Goal: Task Accomplishment & Management: Use online tool/utility

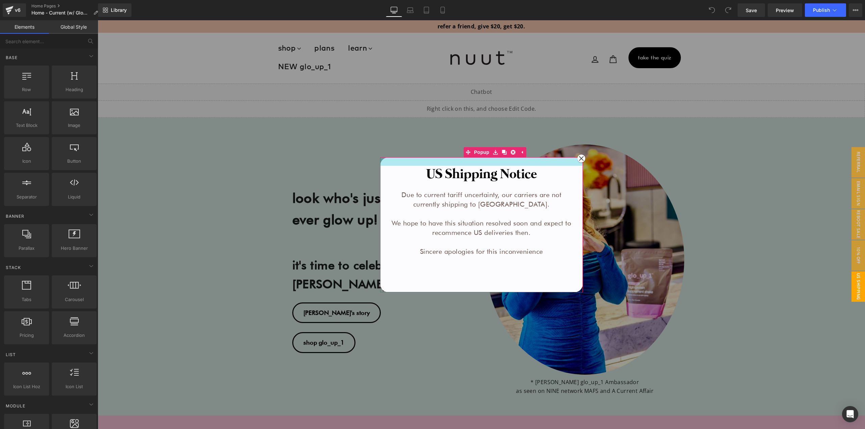
click at [395, 161] on div at bounding box center [481, 161] width 203 height 8
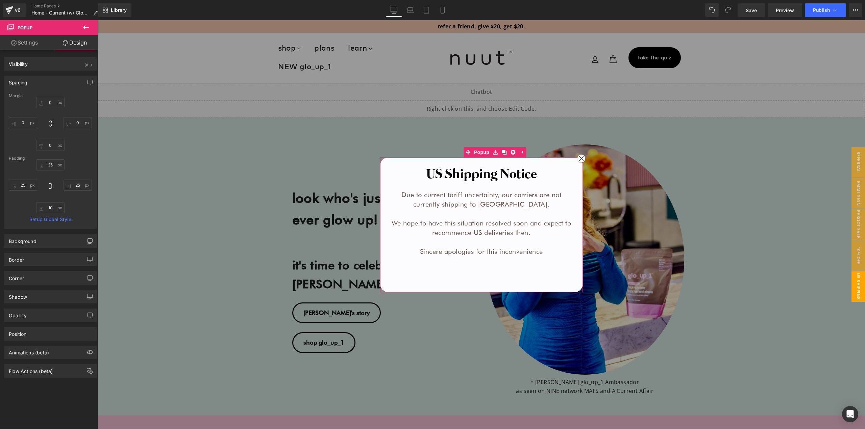
click at [29, 50] on div "Visibility (All) 0|0|0|0 1 Show on Desktop 1 Show on Laptop 1 Show on Tablet 1 …" at bounding box center [50, 214] width 101 height 328
click at [20, 34] on span "Popup" at bounding box center [41, 27] width 68 height 15
click at [26, 44] on link "Settings" at bounding box center [24, 42] width 49 height 15
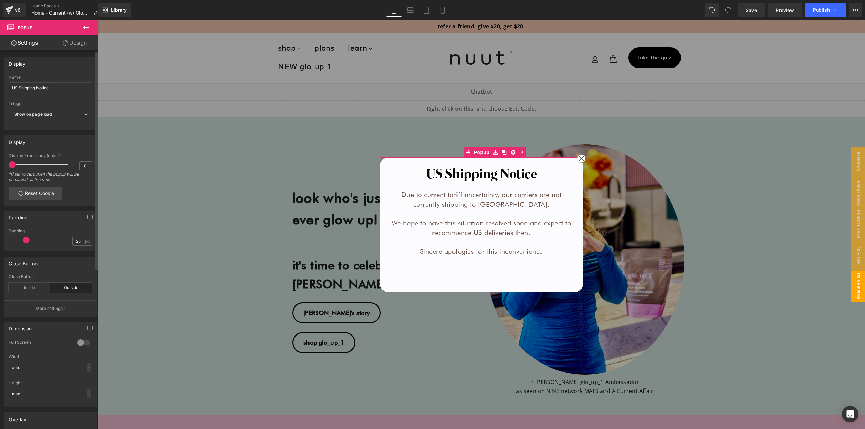
click at [59, 115] on span "Show on page load" at bounding box center [50, 115] width 83 height 12
click at [53, 129] on li "None" at bounding box center [50, 126] width 83 height 10
click at [827, 6] on button "Publish" at bounding box center [824, 10] width 41 height 14
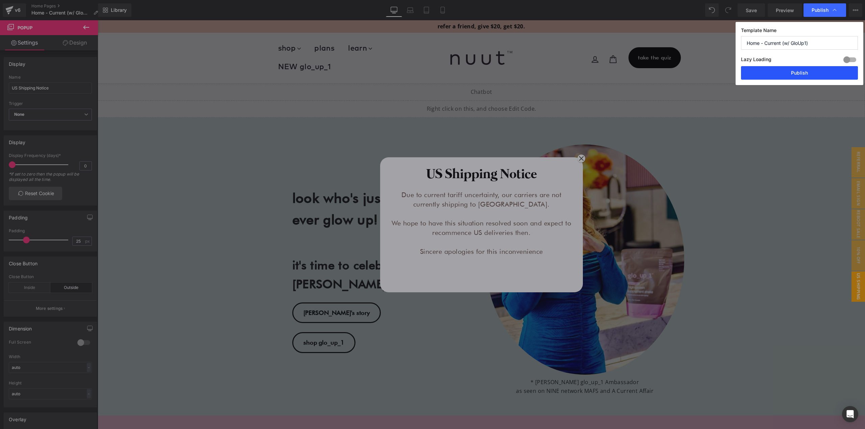
click at [793, 76] on button "Publish" at bounding box center [799, 73] width 117 height 14
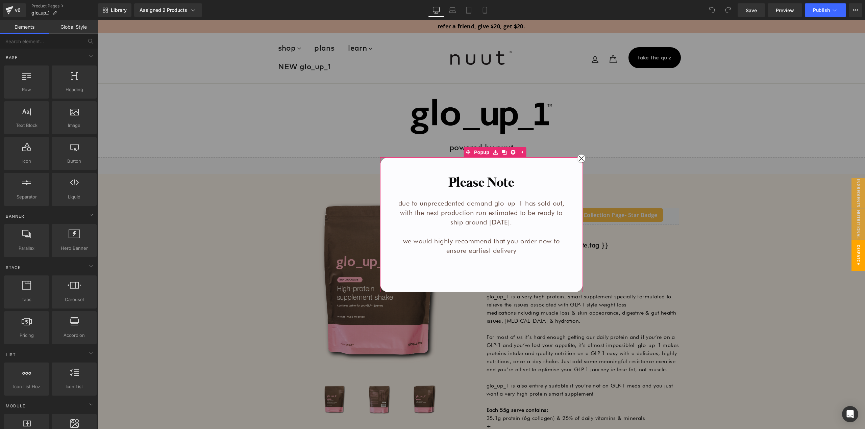
click at [434, 165] on div "Please Note Heading due to unprecedented demand glo_up_1 has sold out, with the…" at bounding box center [481, 224] width 203 height 135
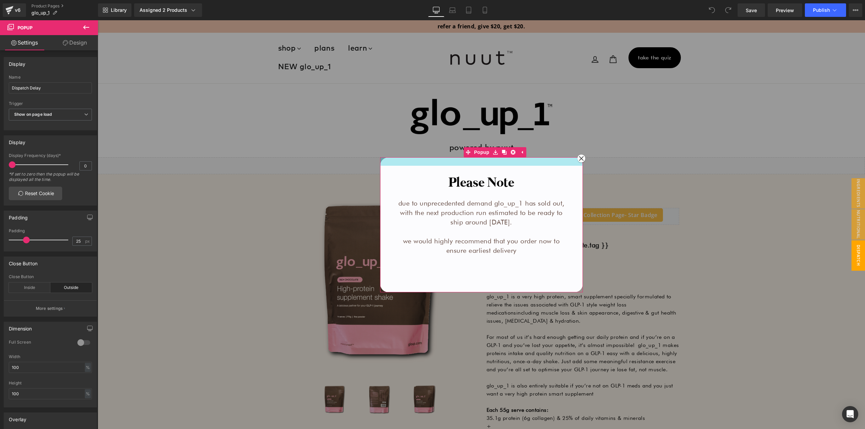
click at [418, 164] on div at bounding box center [481, 161] width 203 height 8
click at [24, 112] on b "Show on page load" at bounding box center [33, 114] width 38 height 5
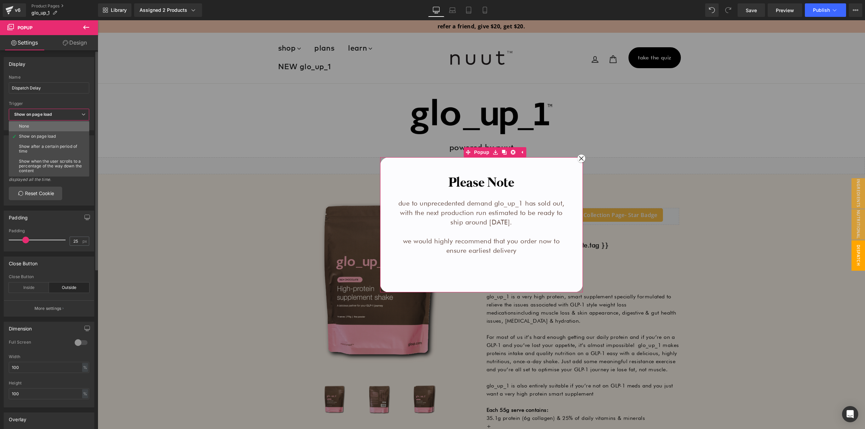
click at [31, 126] on li "None" at bounding box center [50, 126] width 83 height 10
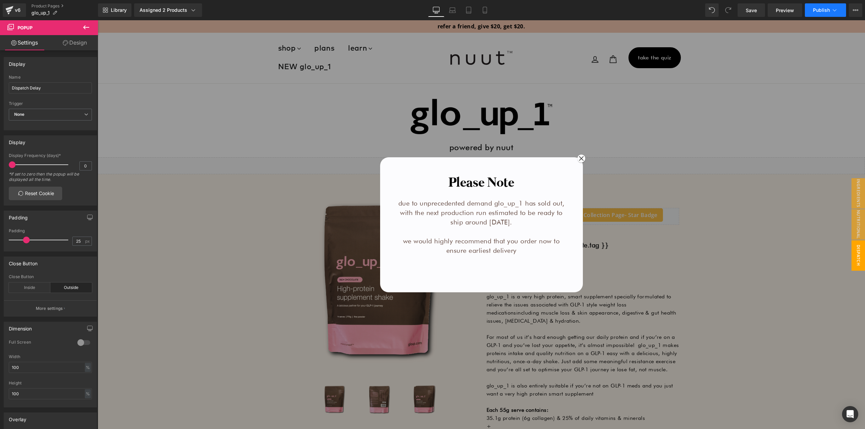
click at [834, 6] on button "Publish" at bounding box center [824, 10] width 41 height 14
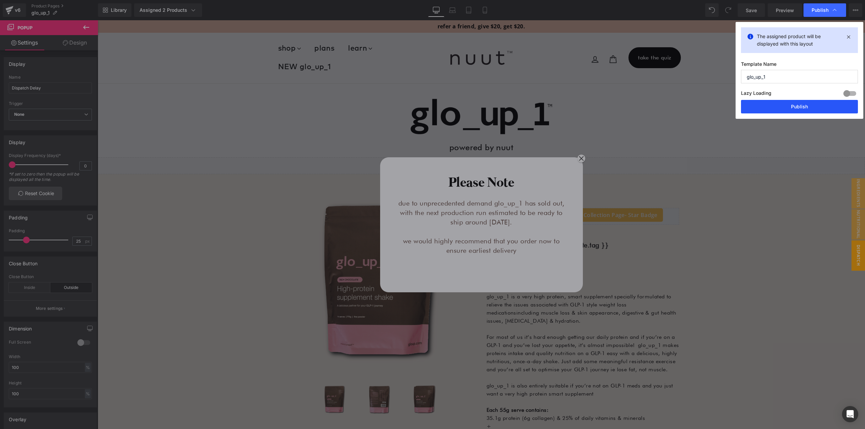
click at [783, 100] on button "Publish" at bounding box center [799, 107] width 117 height 14
